Goal: Go to known website: Access a specific website the user already knows

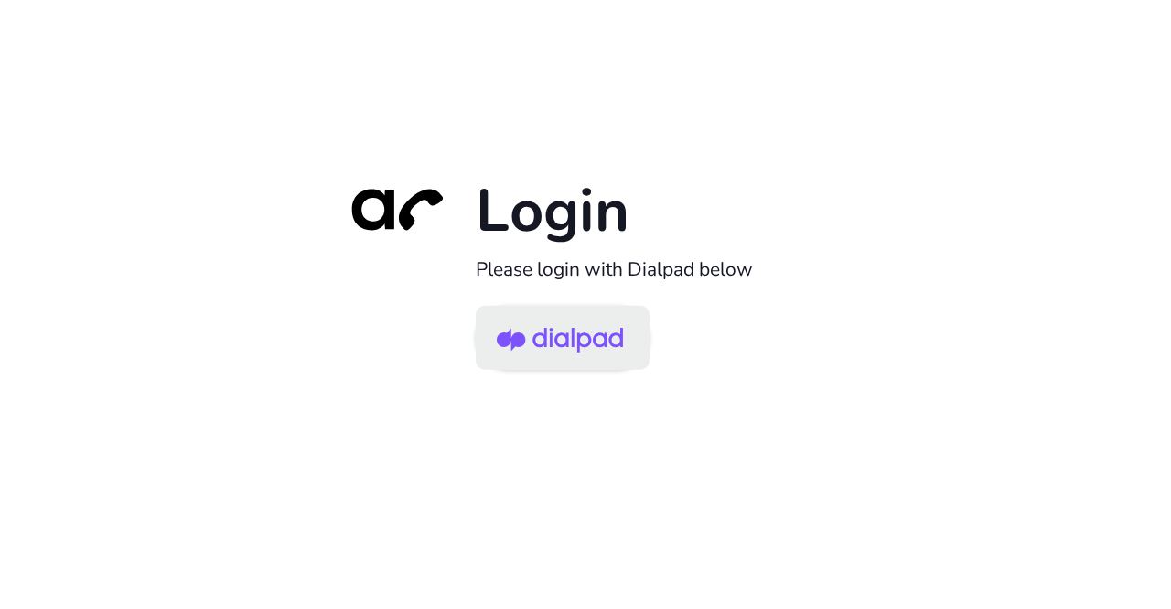
click at [582, 331] on img at bounding box center [560, 338] width 126 height 59
click at [559, 349] on img at bounding box center [560, 338] width 126 height 59
click at [571, 345] on img at bounding box center [560, 338] width 126 height 59
